Goal: Task Accomplishment & Management: Use online tool/utility

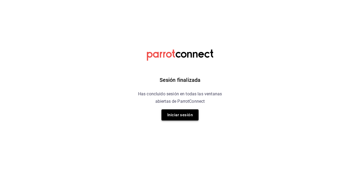
click at [186, 113] on button "Iniciar sesión" at bounding box center [180, 115] width 37 height 11
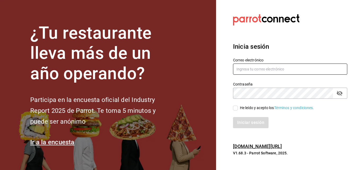
click at [253, 74] on input "text" at bounding box center [290, 69] width 114 height 11
type input "cuerno.cdmx@grupocosteno.com"
click at [341, 94] on icon "passwordField" at bounding box center [340, 93] width 6 height 5
click at [237, 107] on input "He leído y acepto los Términos y condiciones." at bounding box center [235, 108] width 5 height 5
checkbox input "true"
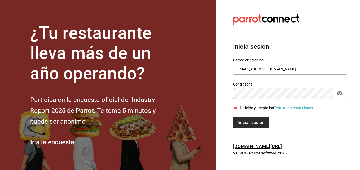
click at [244, 122] on button "Iniciar sesión" at bounding box center [251, 122] width 36 height 11
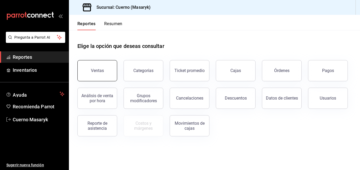
click at [98, 73] on div "Ventas" at bounding box center [97, 70] width 13 height 5
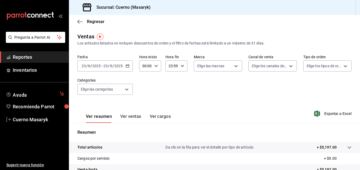
click at [125, 69] on div "[DATE] [DATE] - [DATE] [DATE]" at bounding box center [104, 66] width 55 height 11
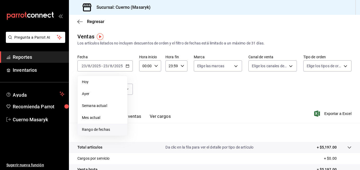
click at [95, 126] on li "Rango de fechas" at bounding box center [103, 130] width 50 height 12
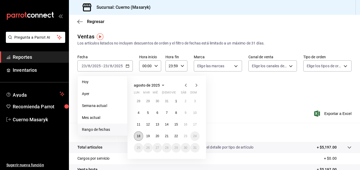
click at [137, 137] on abbr "18" at bounding box center [138, 137] width 3 height 4
click at [186, 136] on abbr "23" at bounding box center [185, 137] width 3 height 4
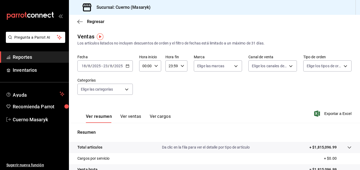
click at [154, 67] on icon "button" at bounding box center [156, 66] width 4 height 4
click at [145, 80] on span "04" at bounding box center [144, 82] width 2 height 4
type input "04:00"
click at [179, 65] on div at bounding box center [180, 85] width 360 height 170
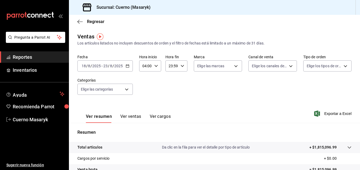
click at [181, 67] on \(Stroke\) "button" at bounding box center [182, 66] width 3 height 2
click at [172, 98] on button "05" at bounding box center [170, 95] width 9 height 11
type input "05:59"
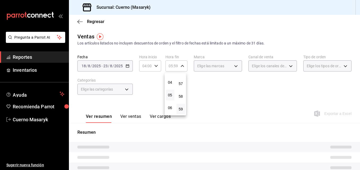
click at [212, 85] on div at bounding box center [180, 85] width 360 height 170
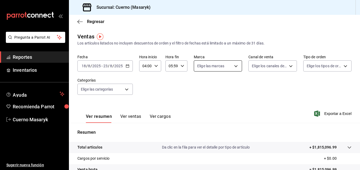
click at [234, 64] on body "Pregunta a Parrot AI Reportes Inventarios Ayuda Recomienda Parrot Cuerno Masary…" at bounding box center [180, 85] width 360 height 170
click at [198, 103] on input "checkbox" at bounding box center [198, 104] width 5 height 5
checkbox input "true"
type input "4ea0d660-02b3-4785-bb88-48b5ef6e196c"
checkbox input "true"
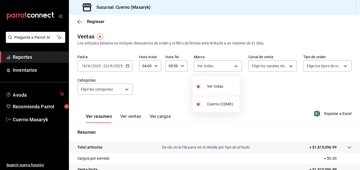
click at [296, 61] on div at bounding box center [180, 85] width 360 height 170
click at [289, 66] on body "Pregunta a Parrot AI Reportes Inventarios Ayuda Recomienda Parrot Cuerno Masary…" at bounding box center [180, 85] width 360 height 170
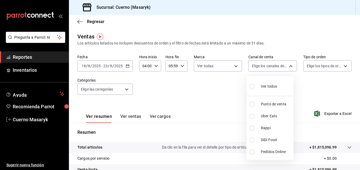
click at [253, 87] on input "checkbox" at bounding box center [252, 86] width 5 height 5
checkbox input "true"
type input "PARROT,UBER_EATS,RAPPI,DIDI_FOOD,ONLINE"
checkbox input "true"
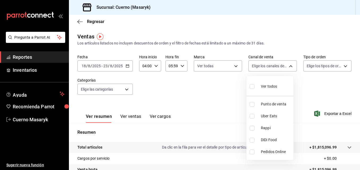
checkbox input "true"
click at [319, 77] on div at bounding box center [180, 85] width 360 height 170
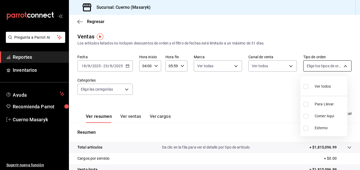
click at [333, 70] on body "Pregunta a Parrot AI Reportes Inventarios Ayuda Recomienda Parrot Cuerno Masary…" at bounding box center [180, 85] width 360 height 170
click at [305, 87] on input "checkbox" at bounding box center [306, 86] width 5 height 5
checkbox input "true"
type input "d8208262-291b-4595-bbfa-ed1e8660efdb,73ecdc8a-b505-4242-b24a-d5f1595b9b0a,EXTER…"
checkbox input "true"
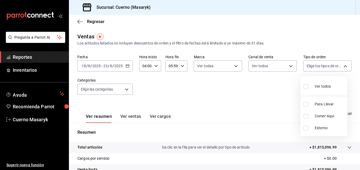
checkbox input "true"
click at [190, 104] on div at bounding box center [180, 85] width 360 height 170
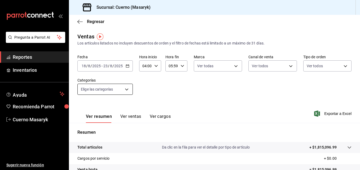
click at [130, 93] on body "Pregunta a Parrot AI Reportes Inventarios Ayuda Recomienda Parrot Cuerno Masary…" at bounding box center [180, 85] width 360 height 170
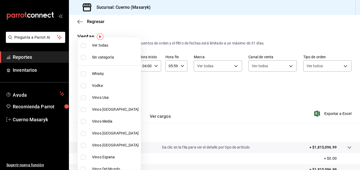
click at [84, 47] on input "checkbox" at bounding box center [83, 45] width 5 height 5
checkbox input "true"
type input "c67b51a2-384c-483e-a5be-40afd3eac247,ec1a4520-4a99-4810-921e-4abf40ebc8c6,cd2d5…"
checkbox input "true"
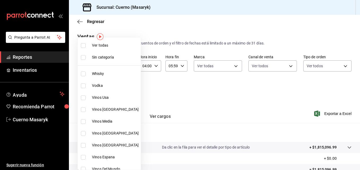
checkbox input "true"
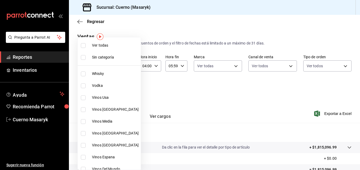
checkbox input "true"
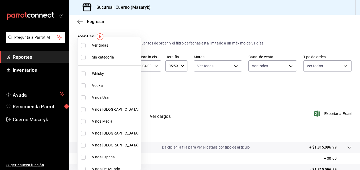
checkbox input "true"
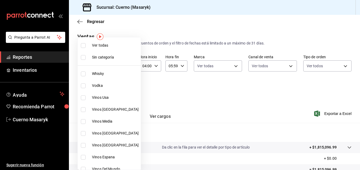
checkbox input "true"
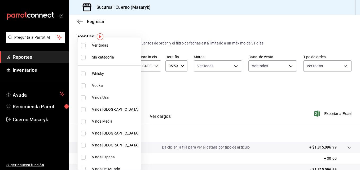
checkbox input "true"
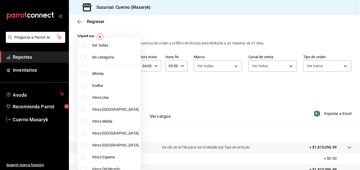
checkbox input "true"
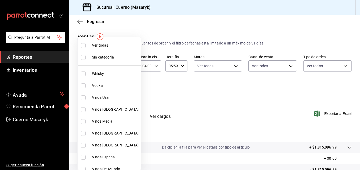
checkbox input "true"
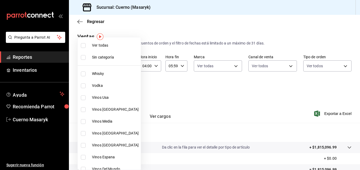
checkbox input "true"
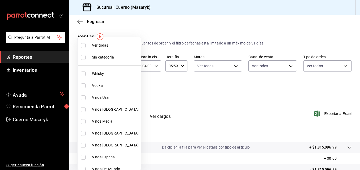
checkbox input "true"
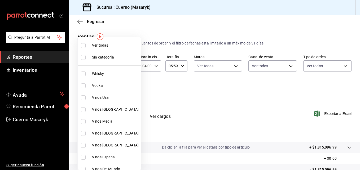
checkbox input "true"
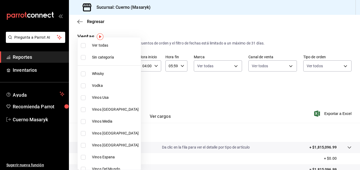
checkbox input "true"
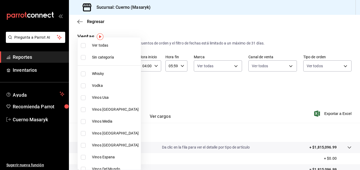
checkbox input "true"
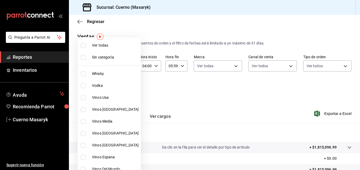
checkbox input "true"
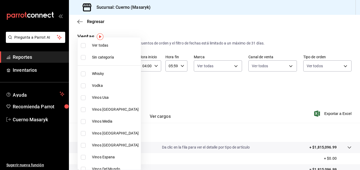
checkbox input "true"
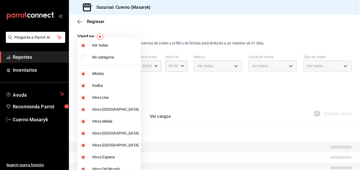
click at [273, 92] on div at bounding box center [180, 85] width 360 height 170
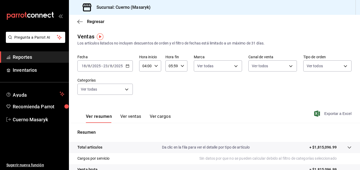
click at [329, 115] on span "Exportar a Excel" at bounding box center [334, 114] width 36 height 6
